Goal: Task Accomplishment & Management: Manage account settings

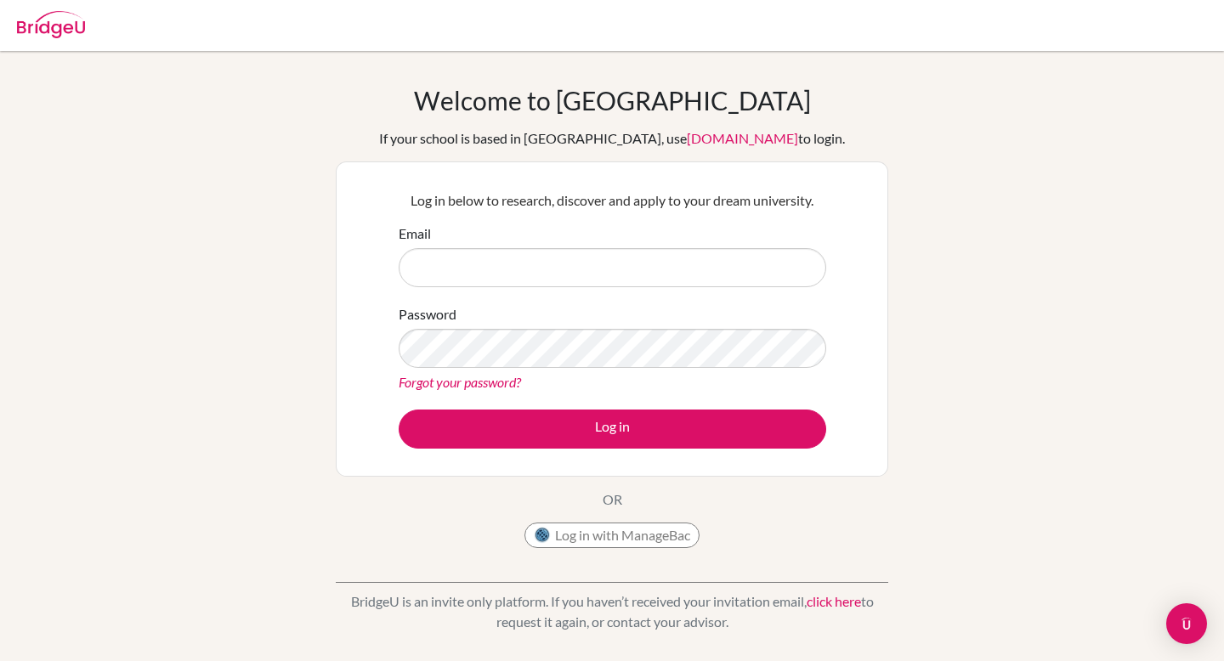
click at [529, 285] on input "Email" at bounding box center [613, 267] width 428 height 39
click at [470, 281] on input "Email" at bounding box center [613, 267] width 428 height 39
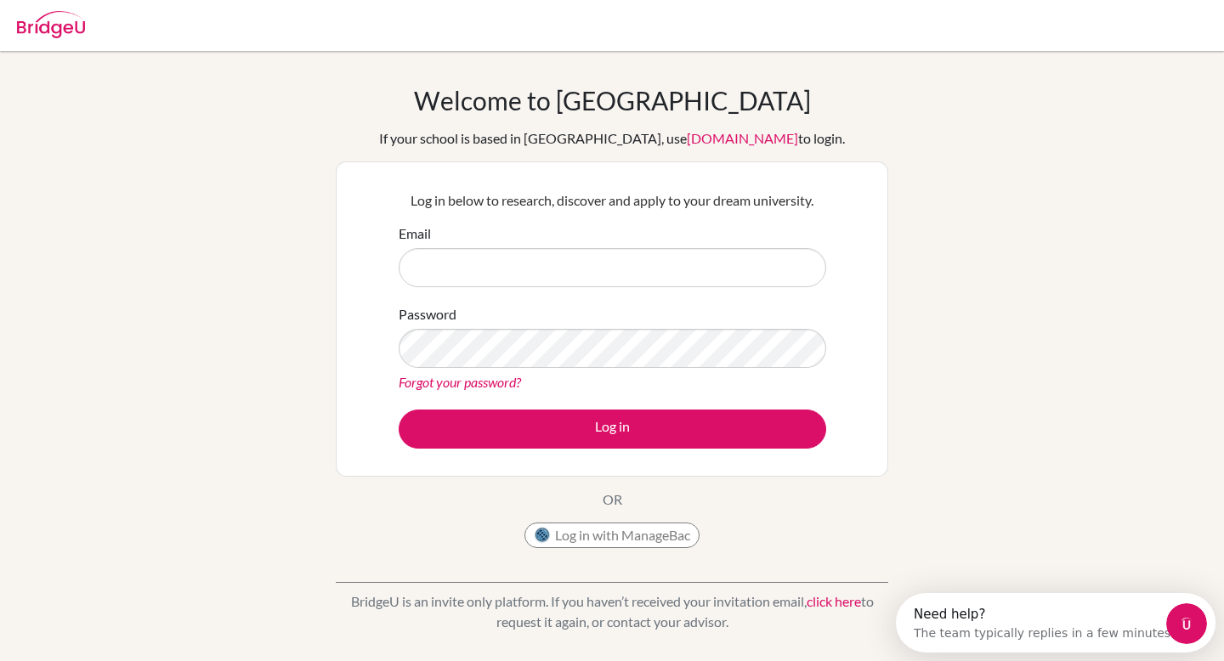
click at [445, 258] on input "Email" at bounding box center [613, 267] width 428 height 39
click at [436, 245] on div "Email" at bounding box center [613, 256] width 428 height 64
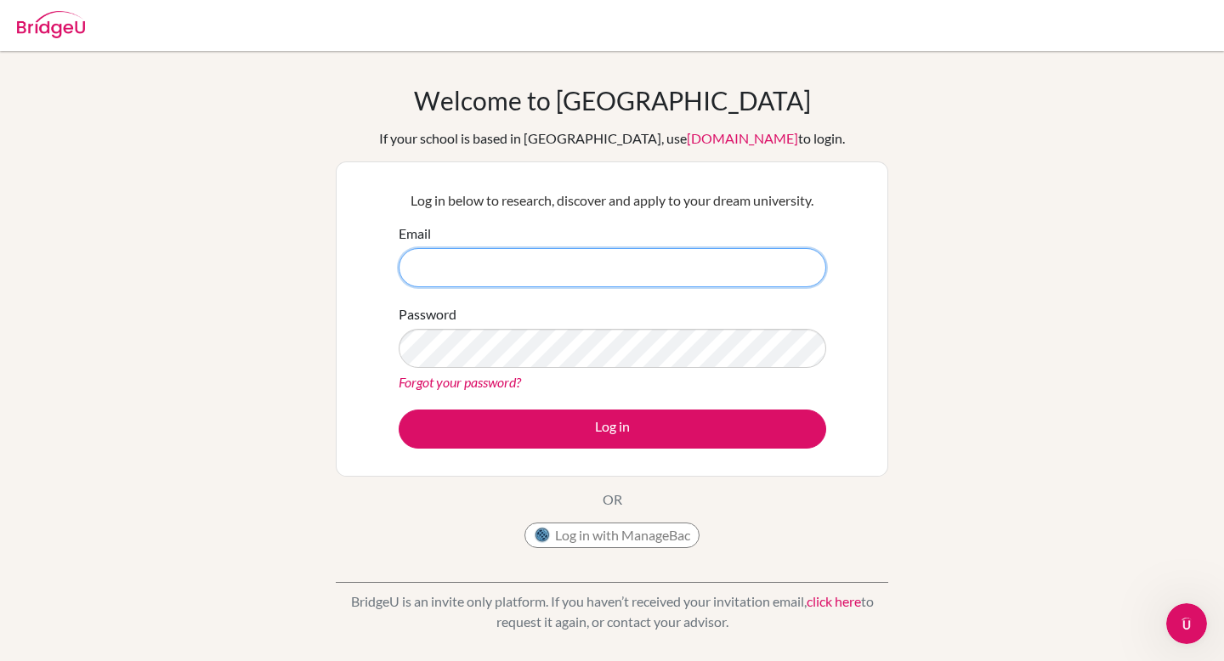
click at [570, 268] on input "Email" at bounding box center [613, 267] width 428 height 39
click at [512, 273] on input "Email" at bounding box center [613, 267] width 428 height 39
click at [478, 256] on input "Email" at bounding box center [613, 267] width 428 height 39
click at [610, 546] on button "Log in with ManageBac" at bounding box center [612, 536] width 175 height 26
click at [59, 29] on img at bounding box center [51, 24] width 68 height 27
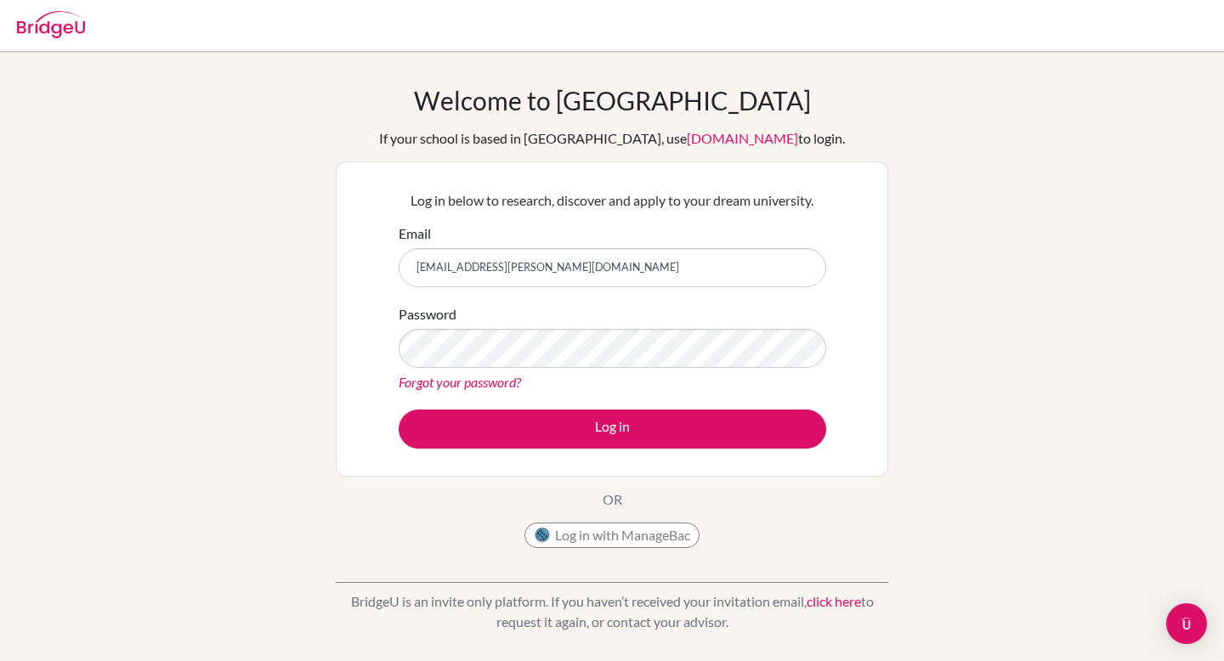
type input "[EMAIL_ADDRESS][PERSON_NAME][DOMAIN_NAME]"
click at [484, 384] on link "Forgot your password?" at bounding box center [460, 382] width 122 height 16
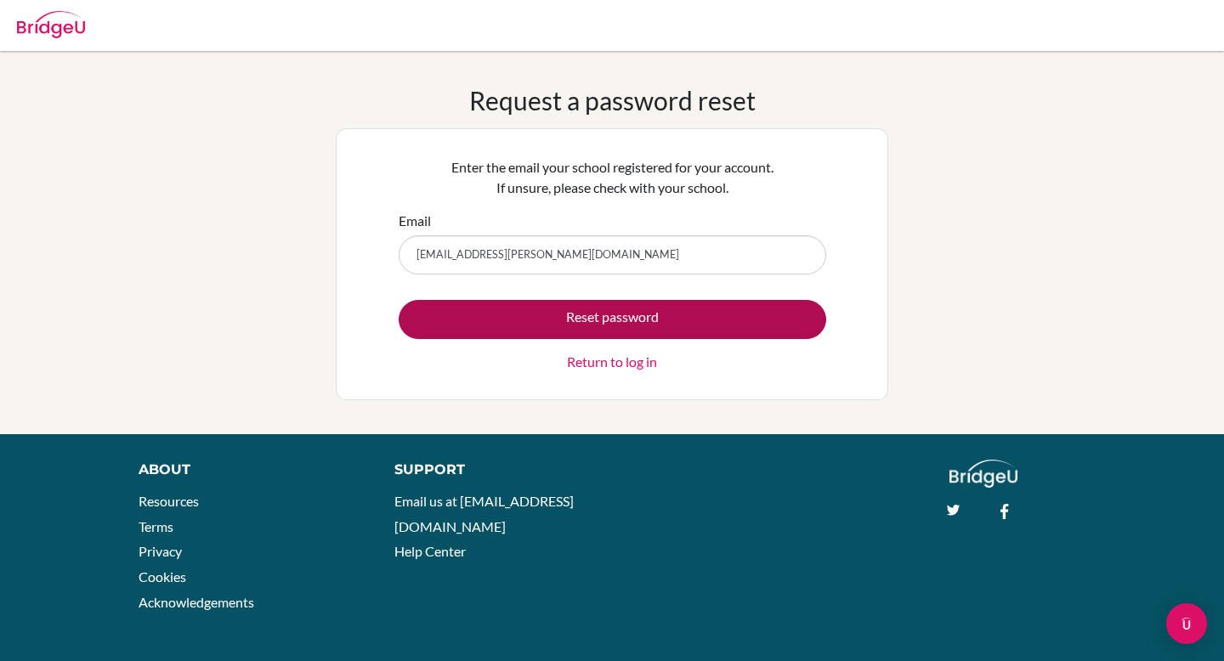
type input "[EMAIL_ADDRESS][PERSON_NAME][DOMAIN_NAME]"
click at [536, 320] on button "Reset password" at bounding box center [613, 319] width 428 height 39
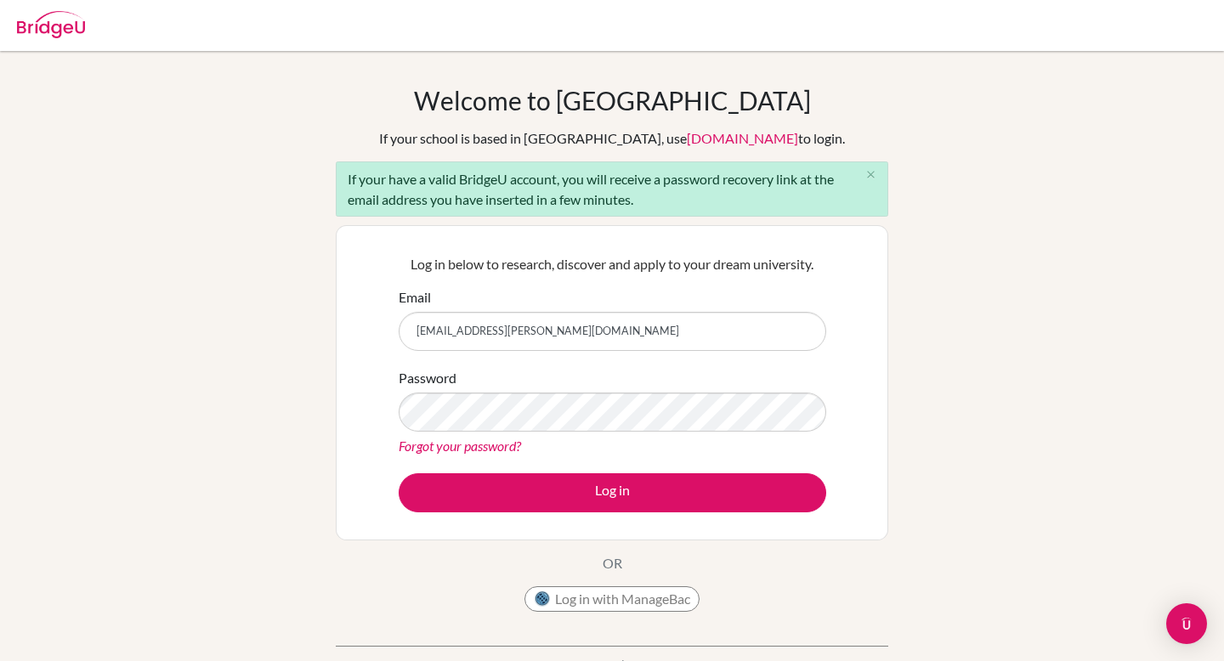
type input "[EMAIL_ADDRESS][PERSON_NAME][DOMAIN_NAME]"
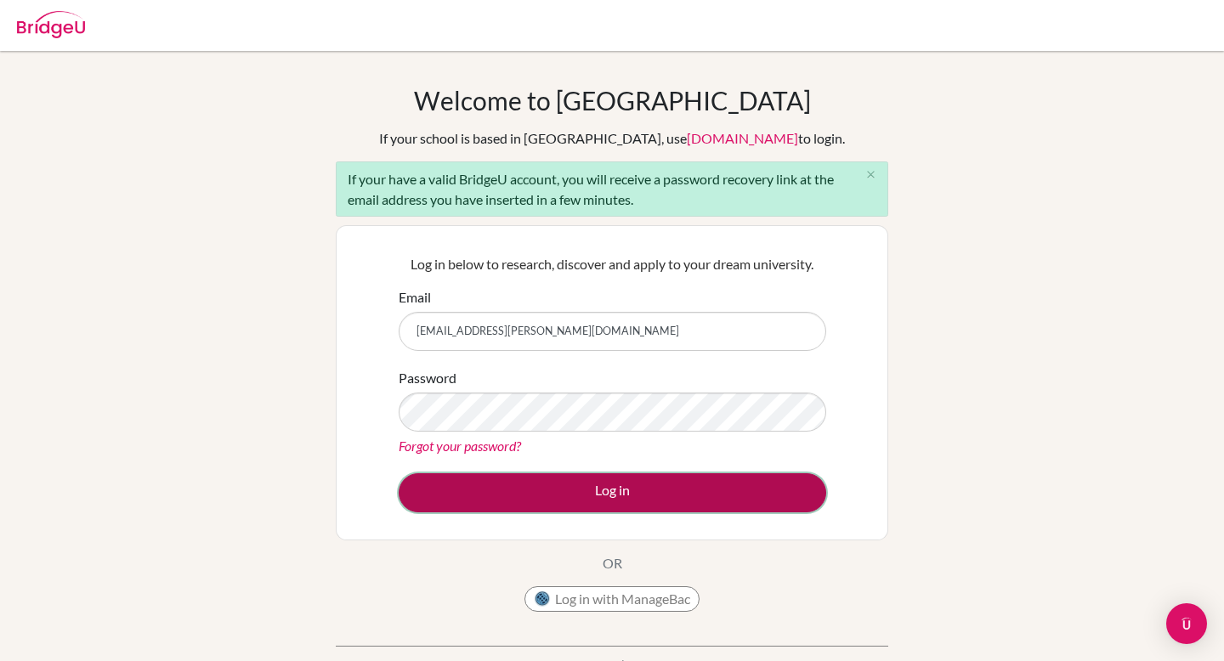
click at [532, 502] on button "Log in" at bounding box center [613, 493] width 428 height 39
